Goal: Navigation & Orientation: Understand site structure

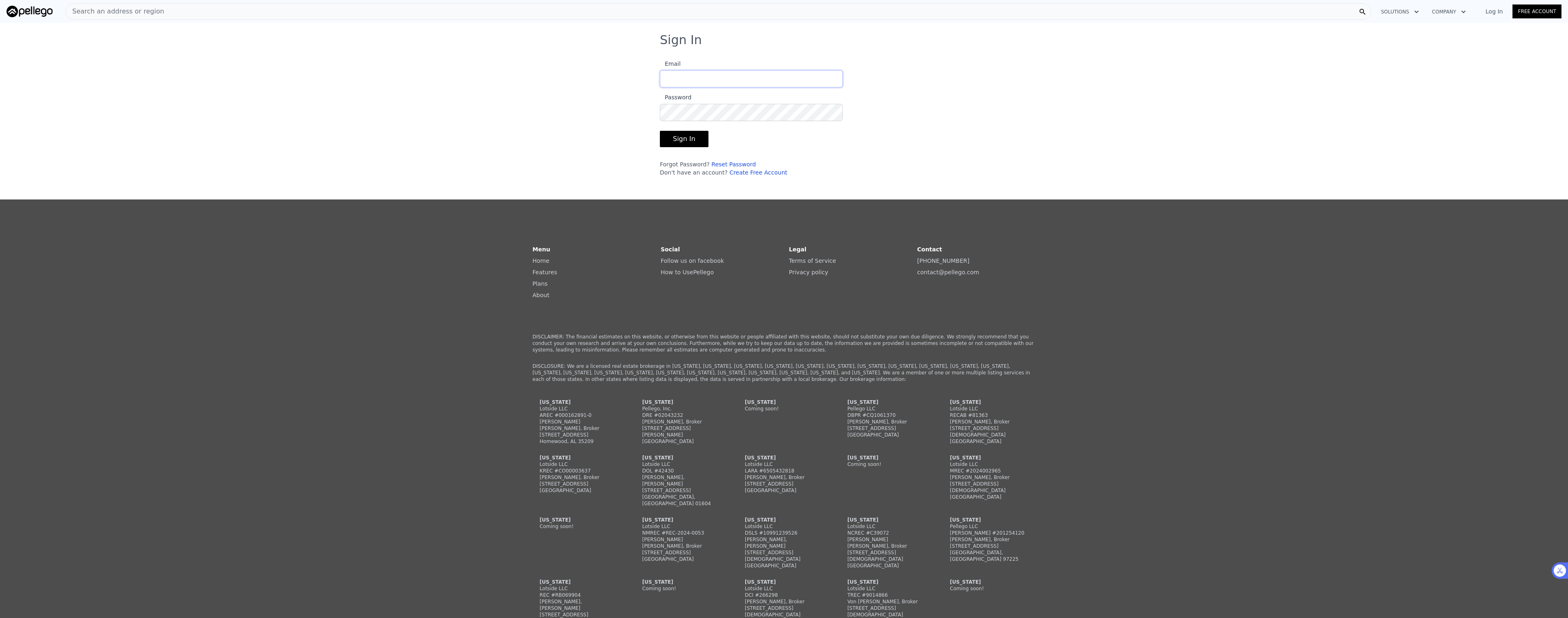
type input "[PERSON_NAME][EMAIL_ADDRESS][DOMAIN_NAME]"
click at [687, 139] on button "Sign In" at bounding box center [684, 139] width 49 height 16
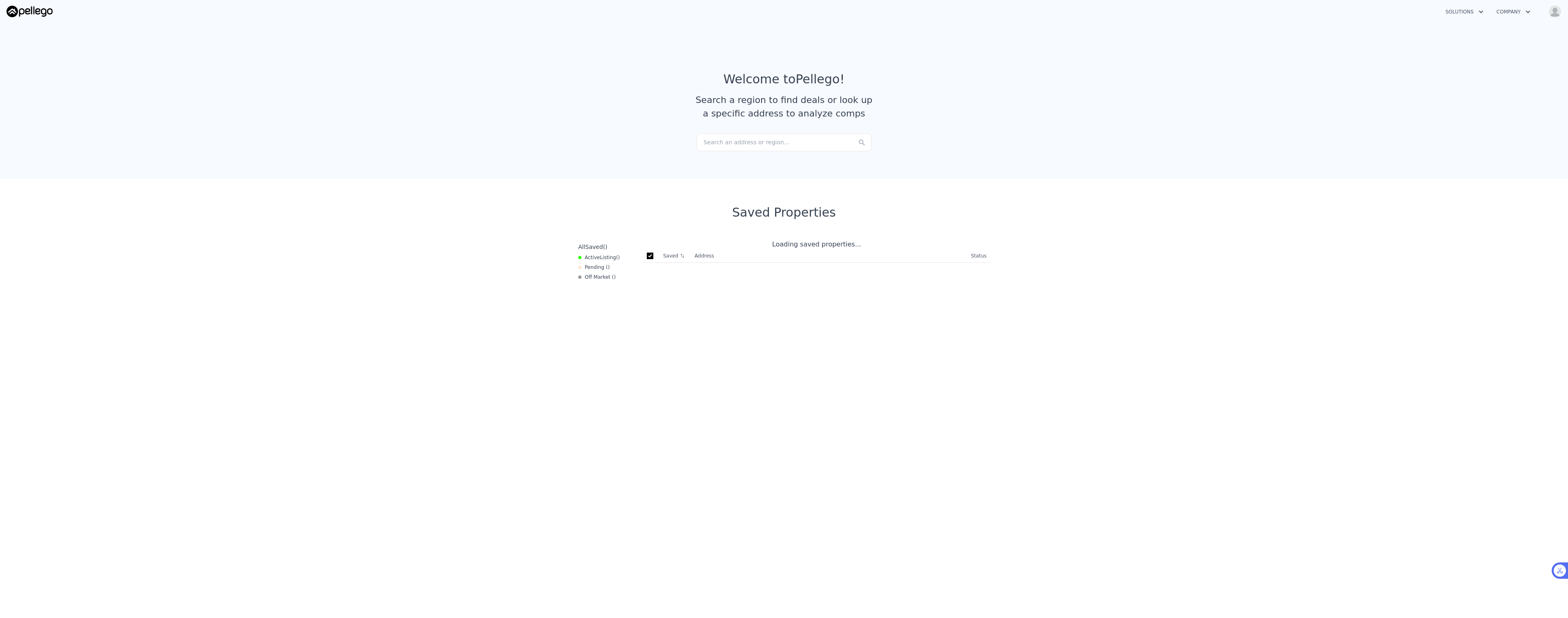
checkbox input "true"
click at [27, 12] on img at bounding box center [29, 11] width 46 height 11
click at [1527, 10] on icon "button" at bounding box center [1528, 12] width 8 height 10
click at [1557, 8] on img "button" at bounding box center [1555, 11] width 13 height 13
click at [1505, 82] on link "Home" at bounding box center [1504, 82] width 28 height 6
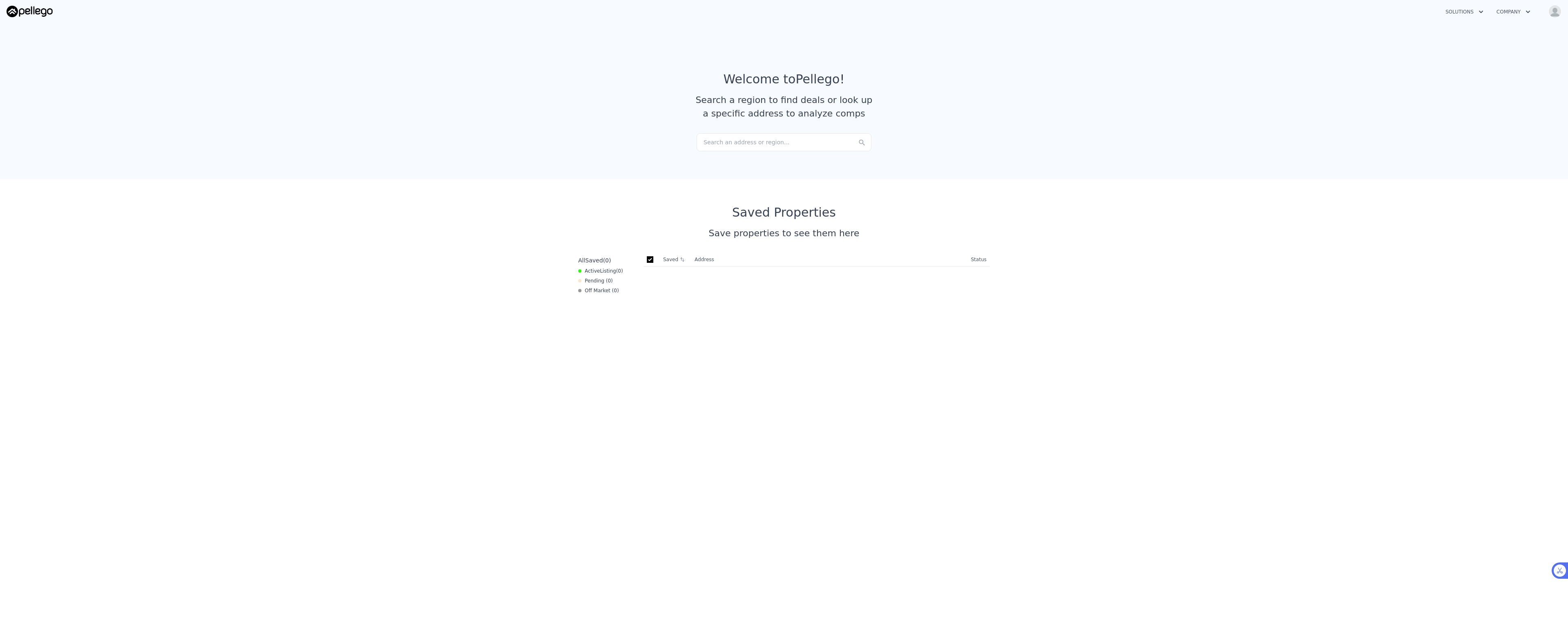
click at [1473, 13] on button "Solutions" at bounding box center [1464, 11] width 51 height 15
click at [1462, 225] on section "Saved Properties Save properties to see them here All Saved ( 0 ) Active Listin…" at bounding box center [784, 538] width 1568 height 718
click at [22, 15] on img at bounding box center [29, 11] width 46 height 11
click at [1510, 13] on button "Company" at bounding box center [1513, 11] width 47 height 15
click at [1553, 15] on img "button" at bounding box center [1555, 11] width 13 height 13
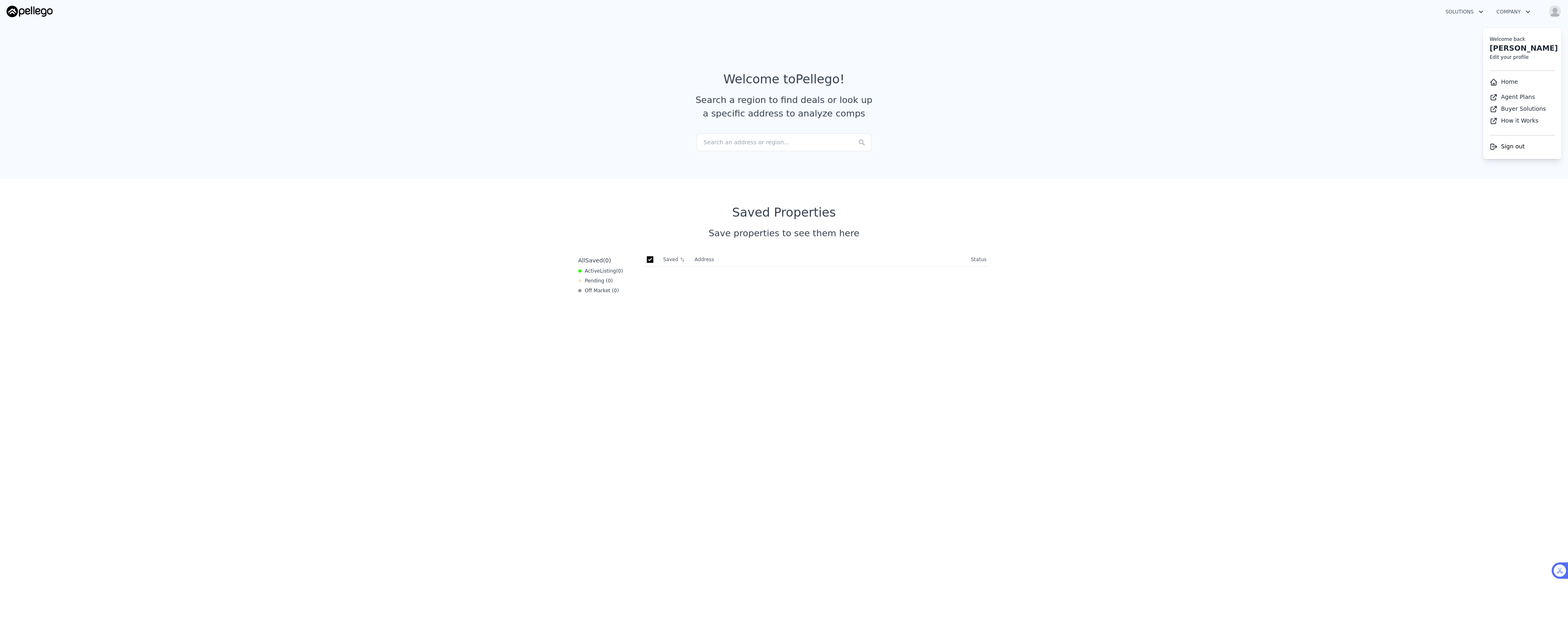
click at [1508, 97] on link "Agent Plans" at bounding box center [1512, 96] width 45 height 6
